Goal: Information Seeking & Learning: Compare options

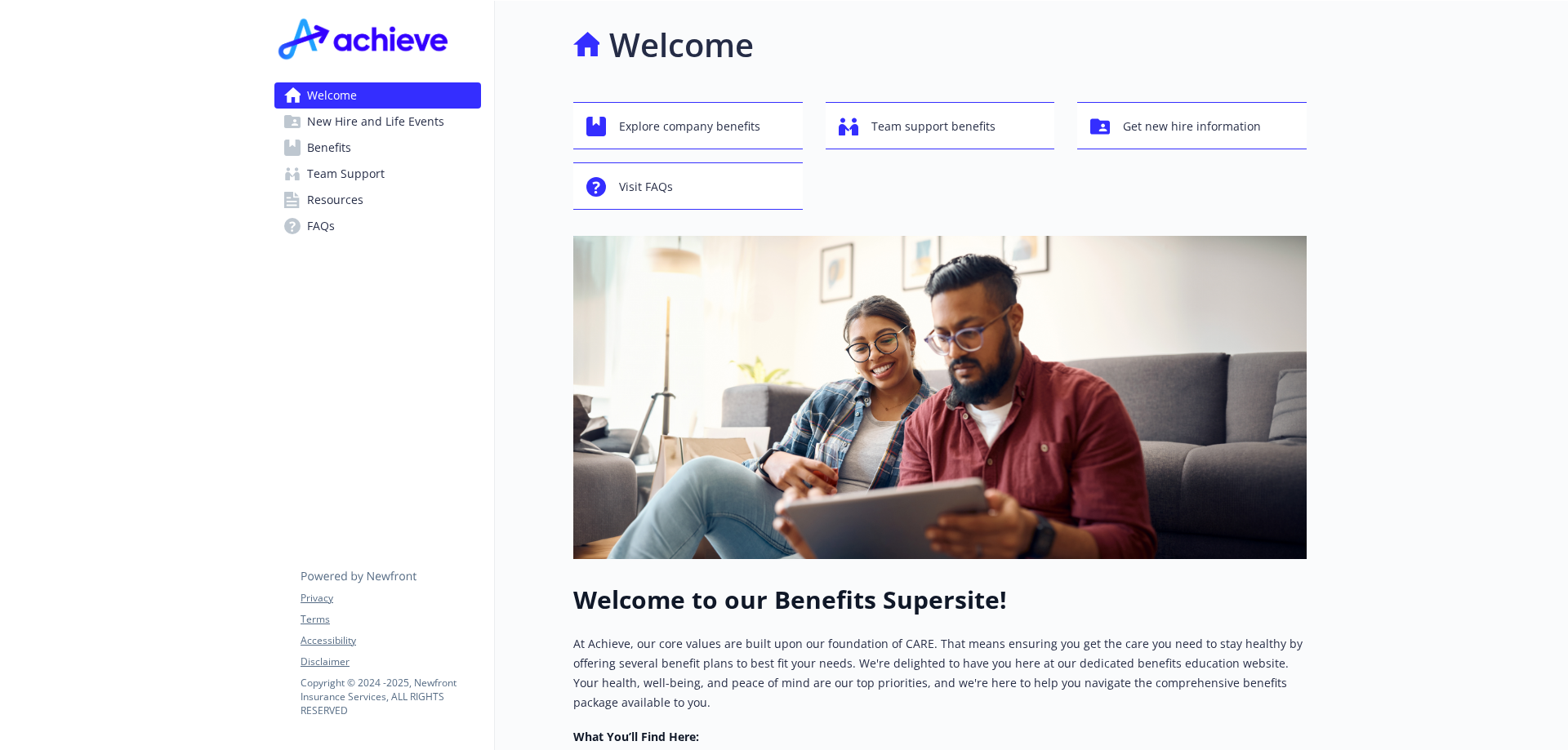
click at [332, 151] on span "Benefits" at bounding box center [329, 148] width 44 height 27
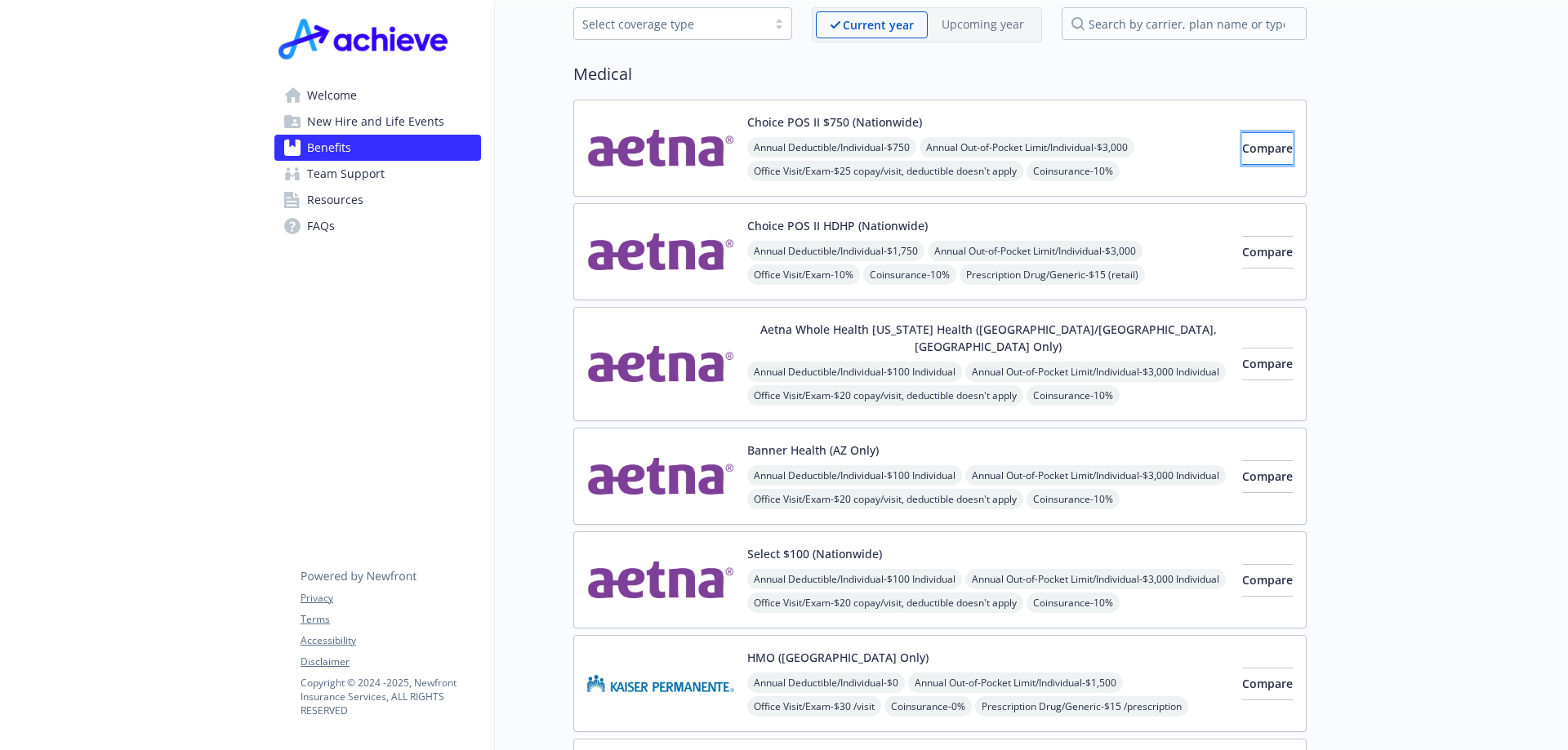
click at [1242, 161] on button "Compare" at bounding box center [1267, 149] width 50 height 32
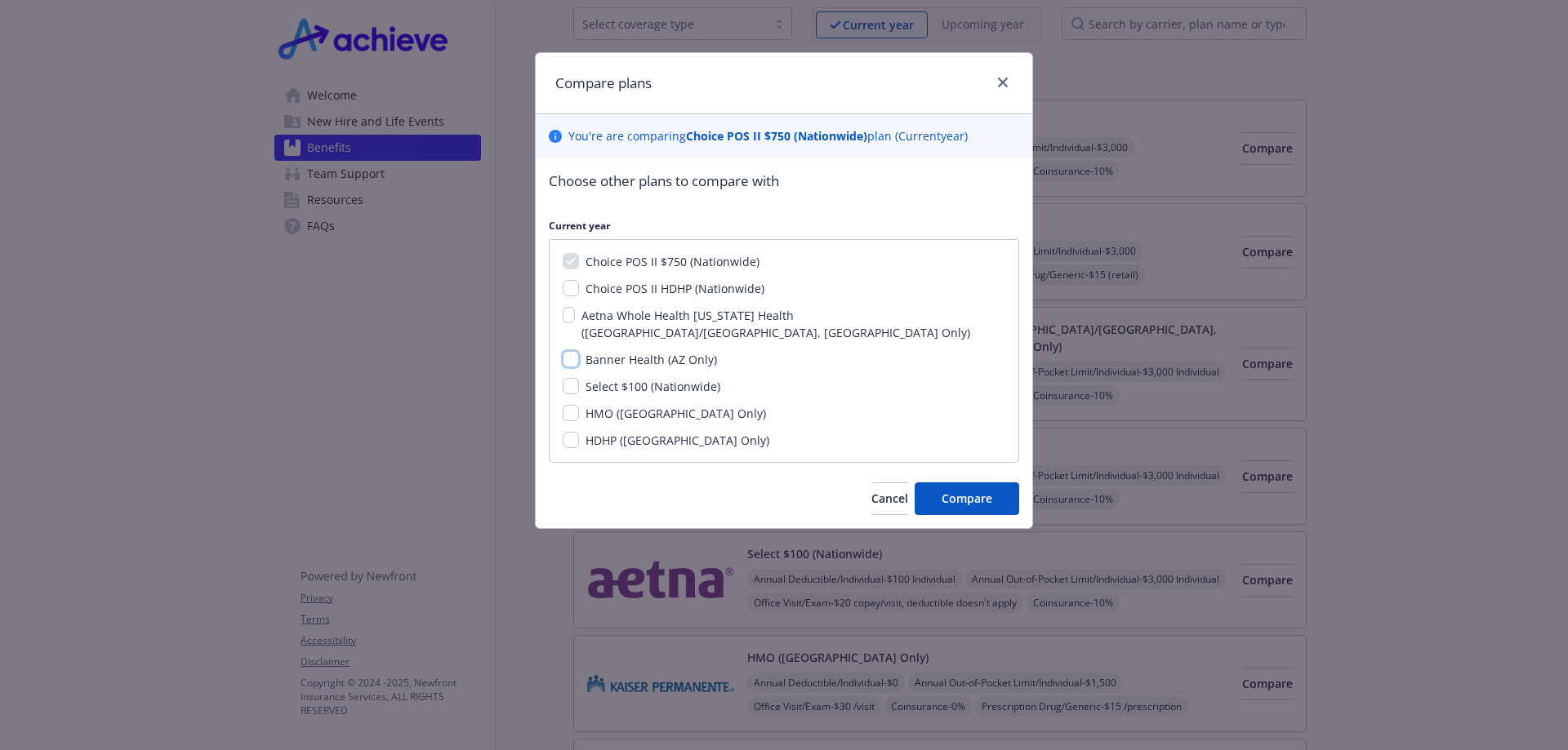
click at [574, 351] on input "Banner Health (AZ Only)" at bounding box center [571, 359] width 16 height 16
checkbox input "true"
click at [999, 486] on button "Compare" at bounding box center [967, 499] width 104 height 32
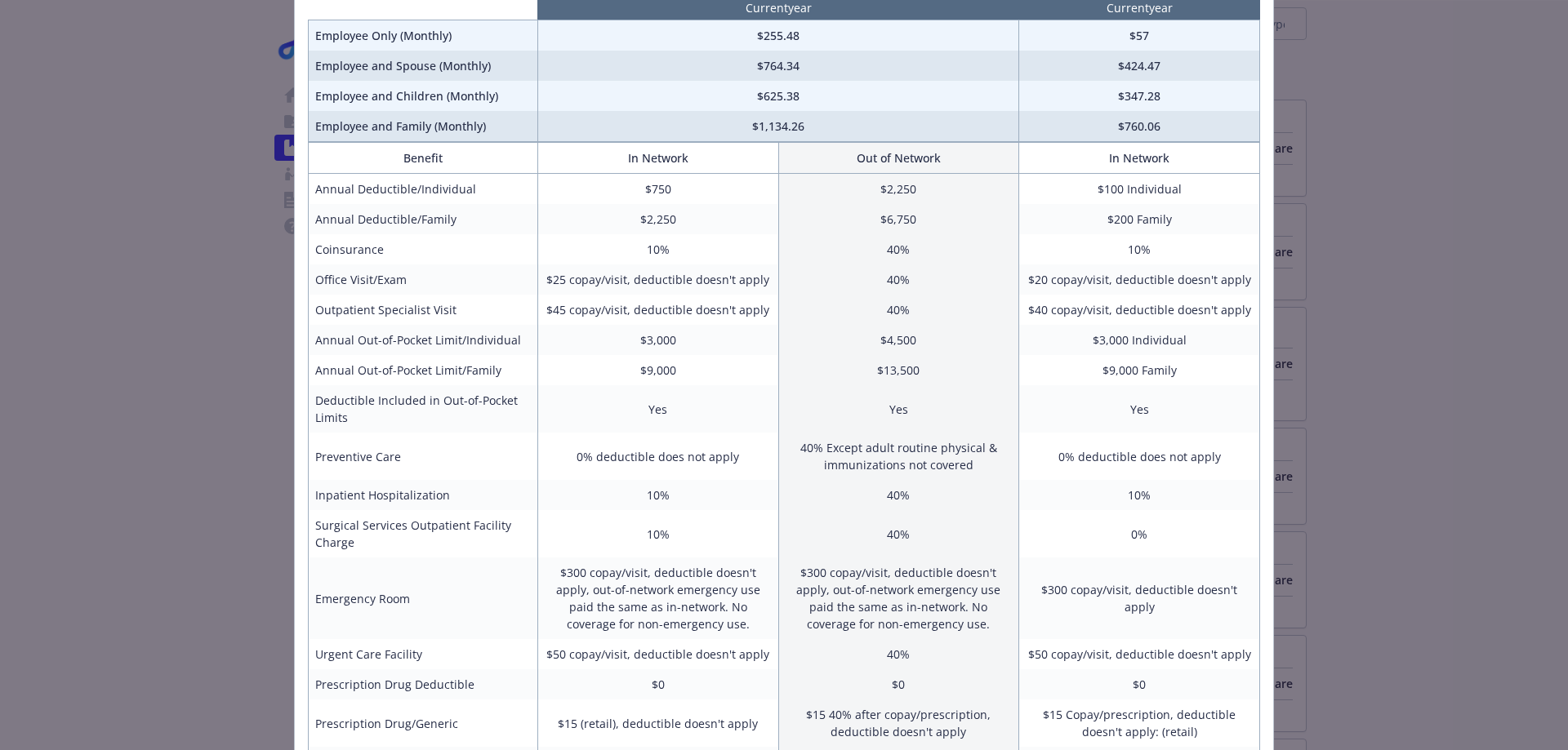
scroll to position [0, 0]
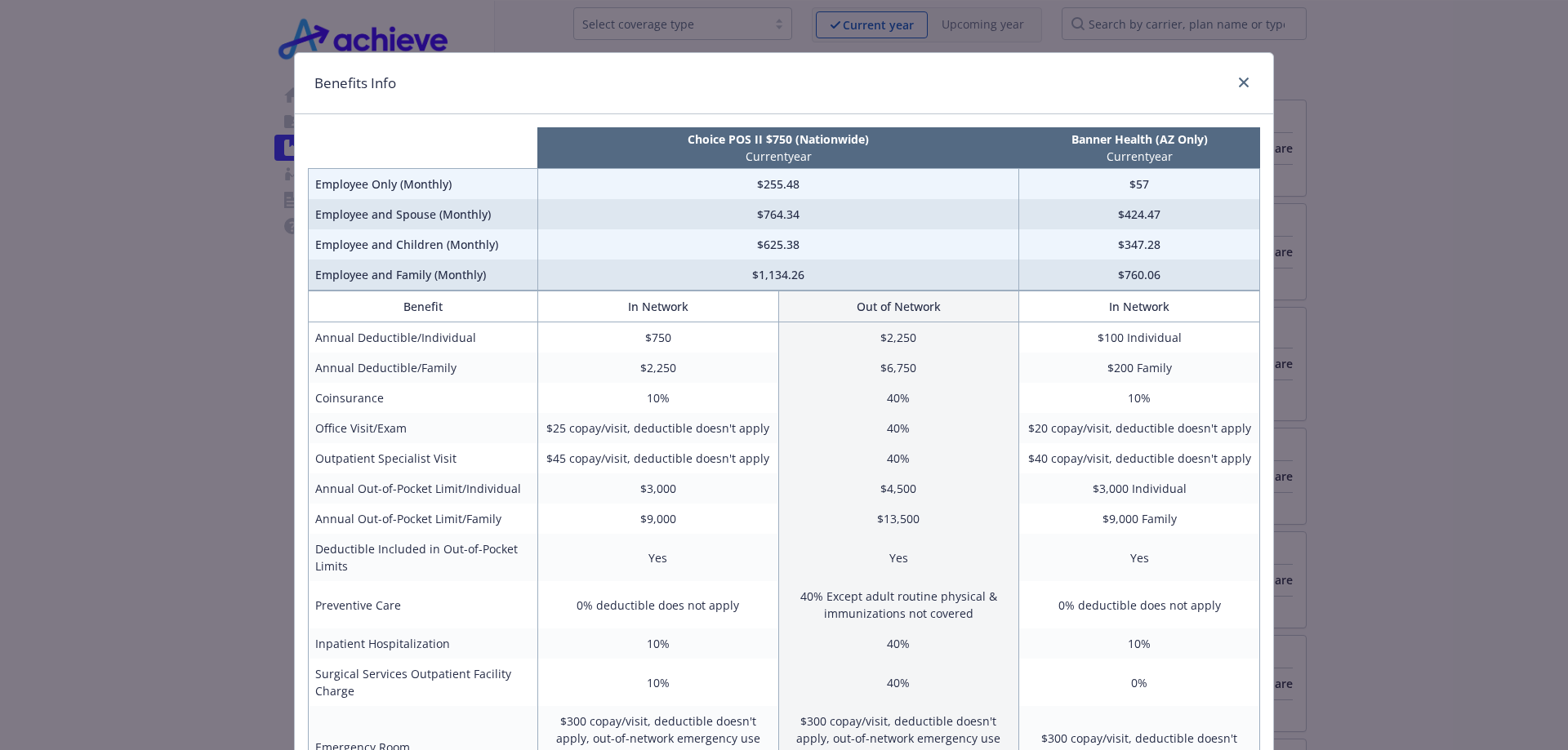
click at [1238, 6] on div "Benefits Info Choice POS II $750 (Nationwide) Current year Banner Health (AZ On…" at bounding box center [784, 375] width 1568 height 750
click at [1435, 123] on div "Benefits Info Choice POS II $750 (Nationwide) Current year Banner Health (AZ On…" at bounding box center [784, 375] width 1568 height 750
click at [1239, 81] on icon "close" at bounding box center [1243, 82] width 9 height 9
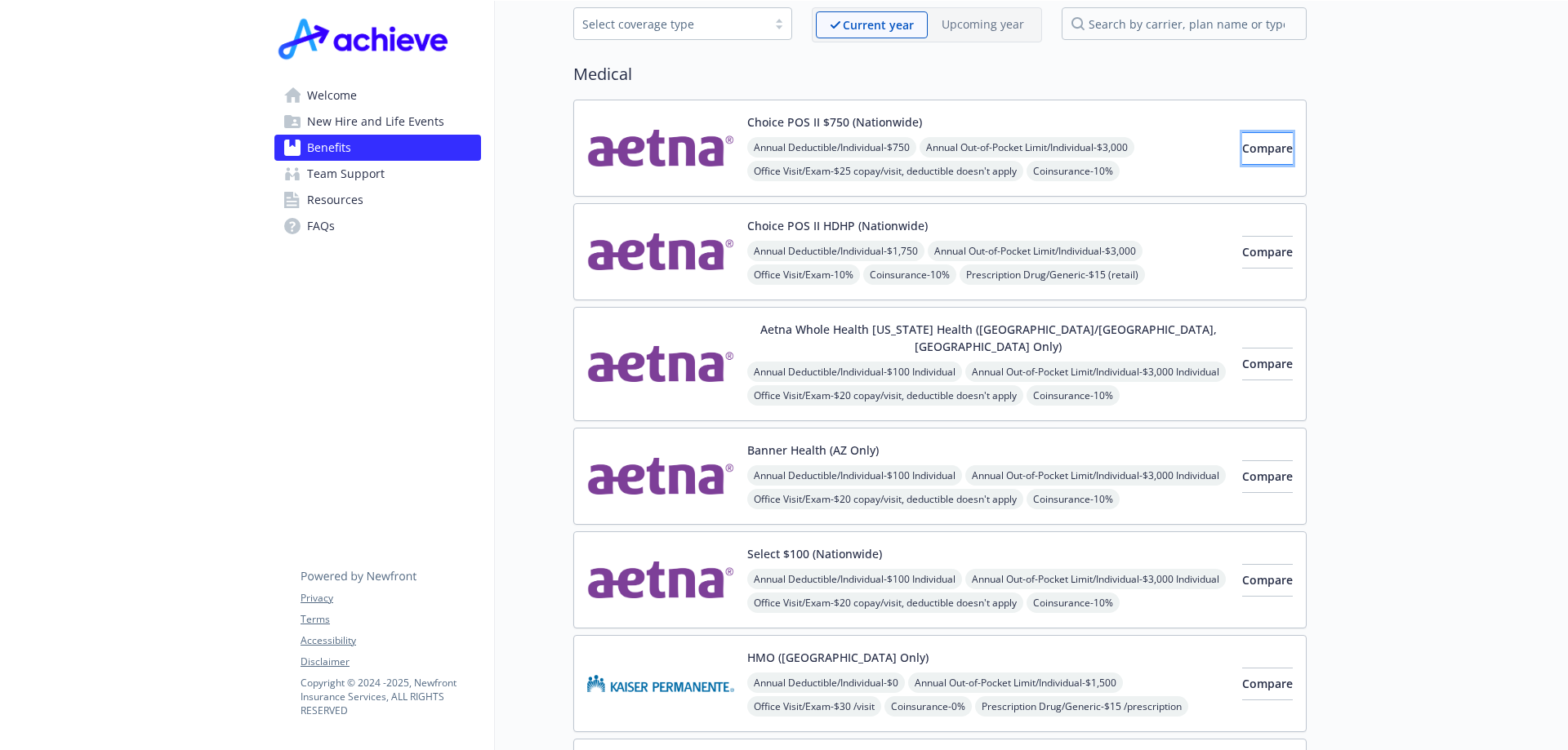
click at [1242, 151] on span "Compare" at bounding box center [1267, 148] width 50 height 15
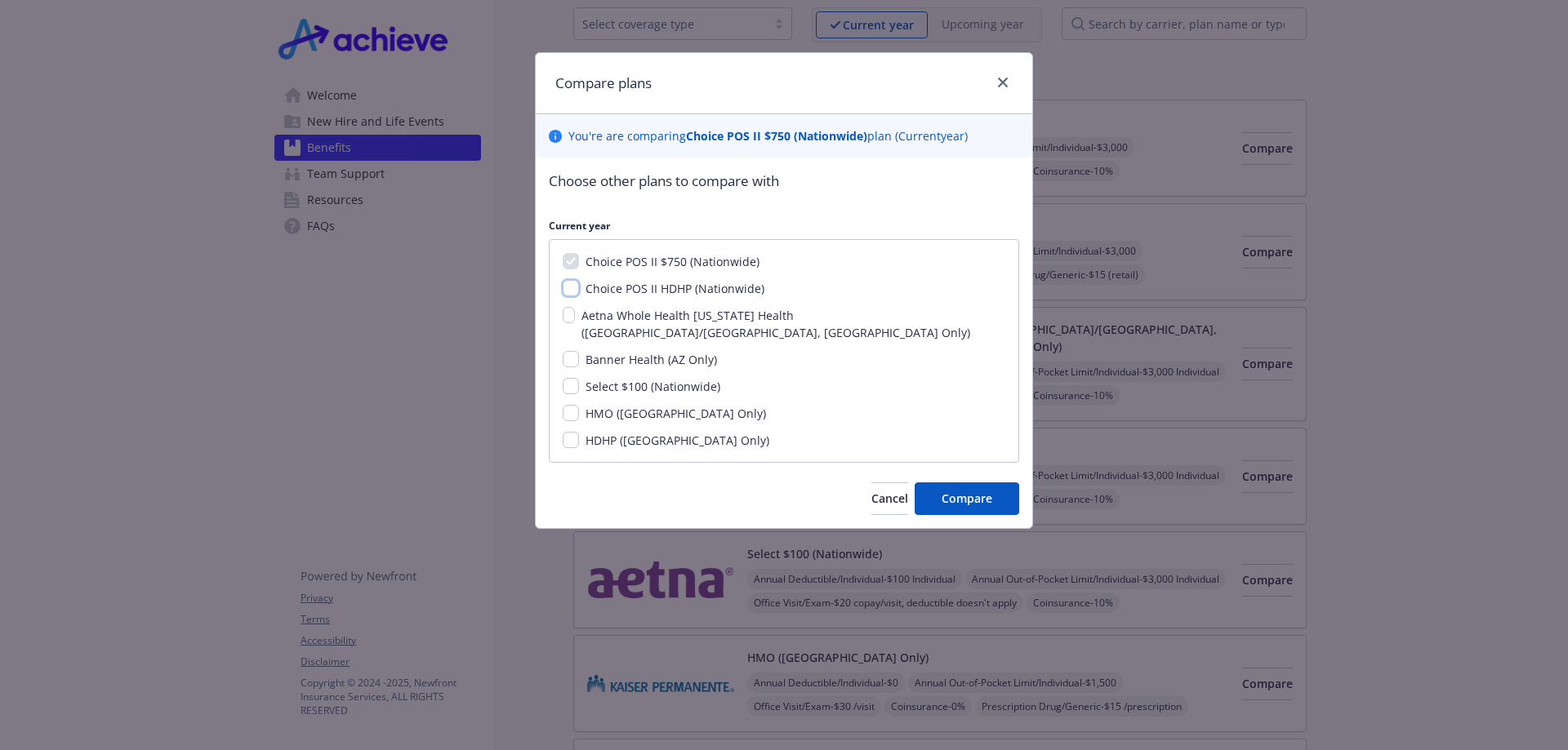
click at [572, 286] on input "Choice POS II HDHP (Nationwide)" at bounding box center [571, 287] width 16 height 16
checkbox input "true"
click at [568, 351] on input "Banner Health (AZ Only)" at bounding box center [571, 359] width 16 height 16
checkbox input "true"
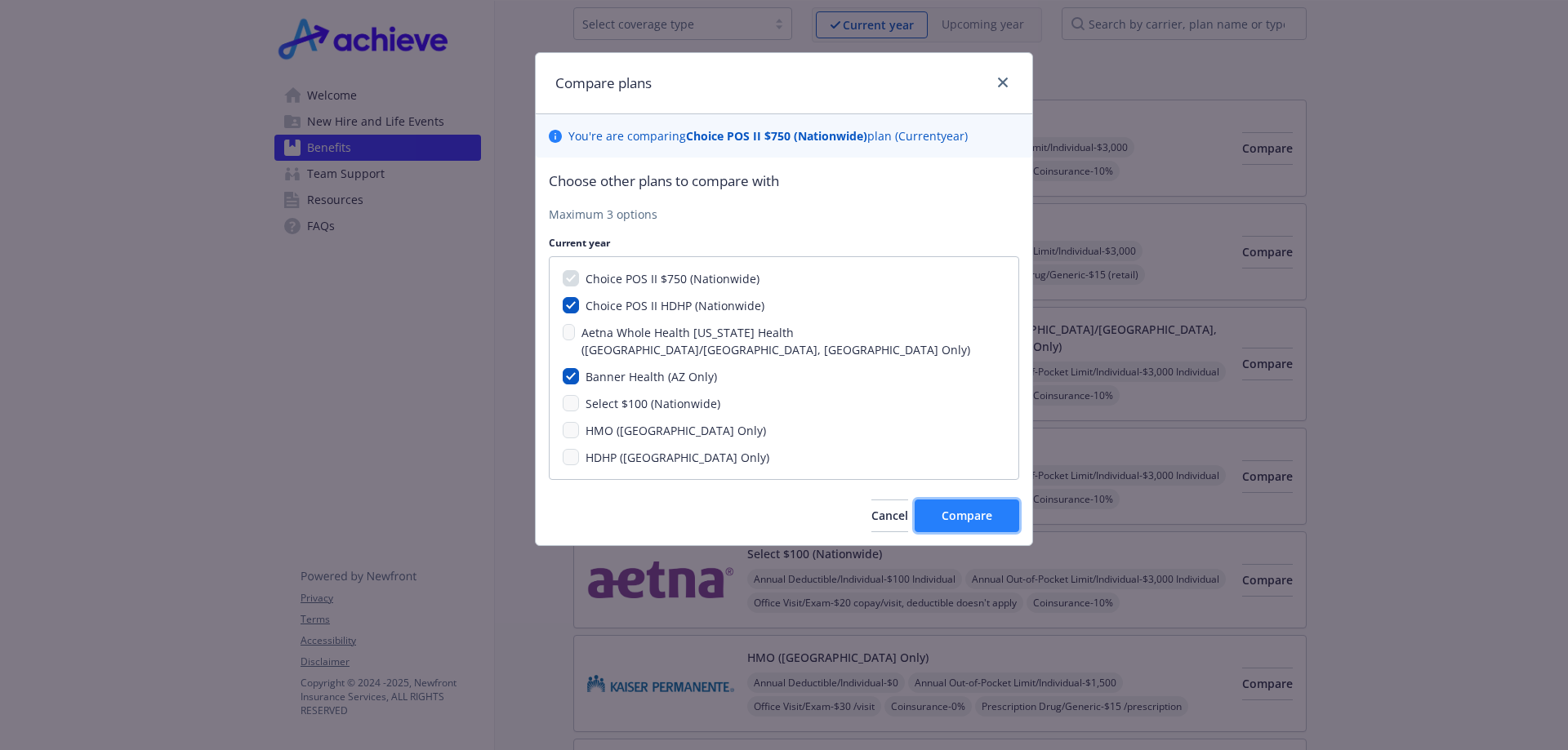
click at [967, 509] on button "Compare" at bounding box center [967, 516] width 104 height 32
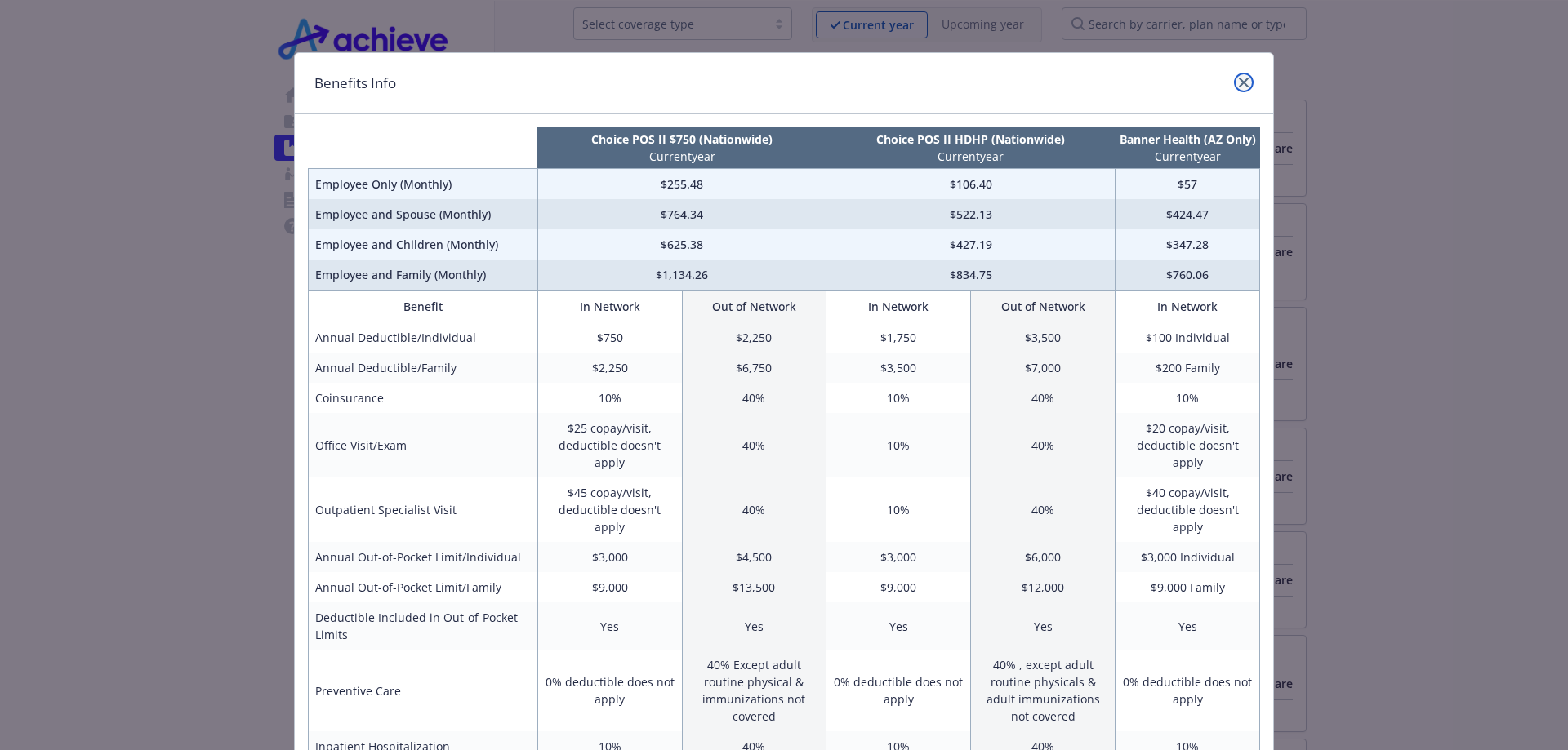
click at [1239, 84] on icon "close" at bounding box center [1243, 82] width 9 height 9
